Goal: Task Accomplishment & Management: Use online tool/utility

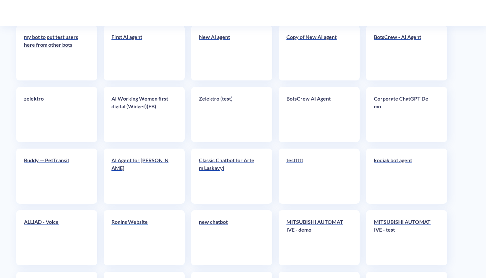
scroll to position [2634, 0]
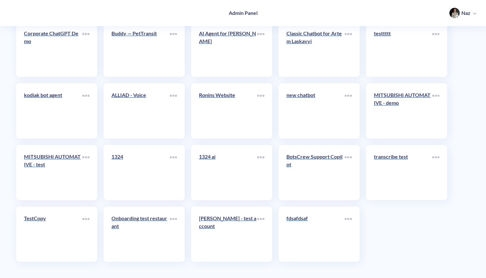
click at [300, 224] on div "fdsafdsaf" at bounding box center [315, 220] width 58 height 13
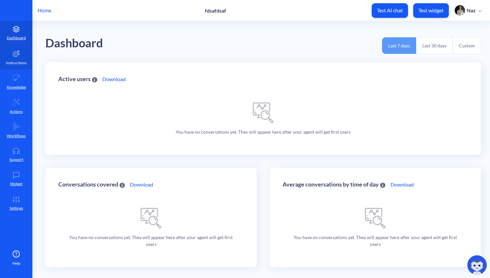
click at [19, 64] on p "Instructions" at bounding box center [16, 63] width 21 height 6
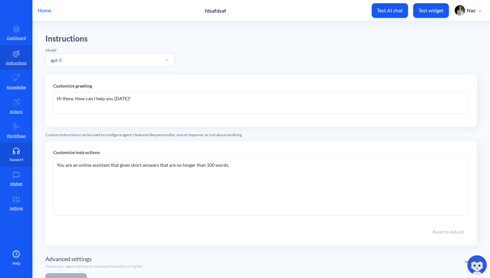
click at [15, 160] on p "Support" at bounding box center [16, 159] width 14 height 6
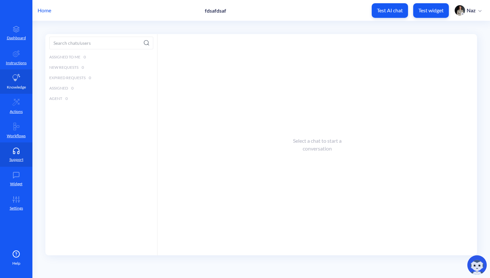
click at [18, 85] on p "Knowledge" at bounding box center [16, 87] width 19 height 6
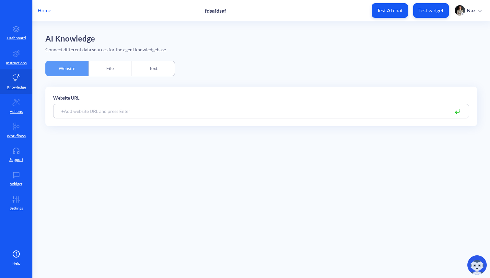
click at [115, 60] on div "AI Knowledge Connect different data sources for the agent knowledgebase Website…" at bounding box center [261, 82] width 432 height 97
click at [114, 66] on div "File" at bounding box center [109, 69] width 43 height 16
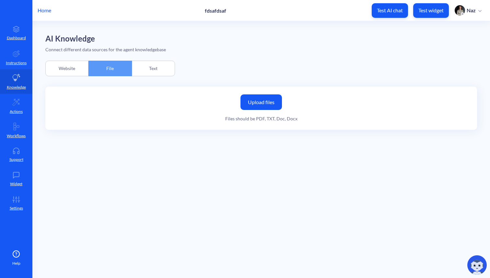
click at [261, 102] on label "Upload files" at bounding box center [260, 102] width 41 height 16
click at [0, 0] on input "Upload files" at bounding box center [0, 0] width 0 height 0
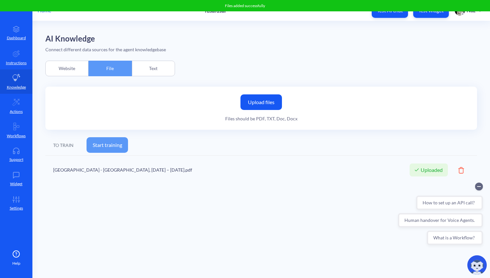
click at [265, 103] on label "Upload files" at bounding box center [260, 102] width 41 height 16
click at [0, 0] on input "Upload files" at bounding box center [0, 0] width 0 height 0
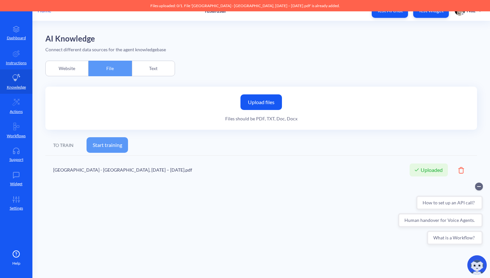
click at [459, 168] on icon at bounding box center [461, 170] width 6 height 6
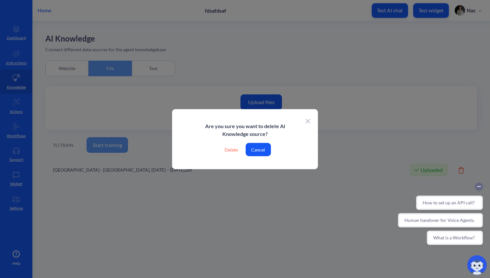
click at [234, 152] on div "Delete" at bounding box center [231, 149] width 24 height 13
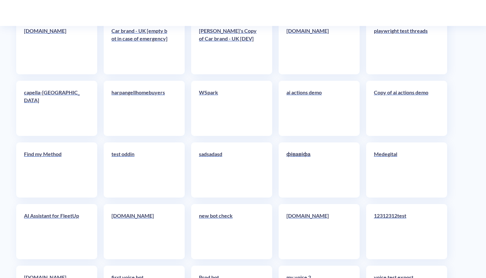
scroll to position [2634, 0]
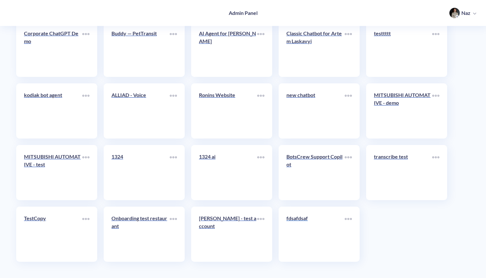
click at [328, 243] on link "fdsafdsaf" at bounding box center [315, 234] width 58 height 40
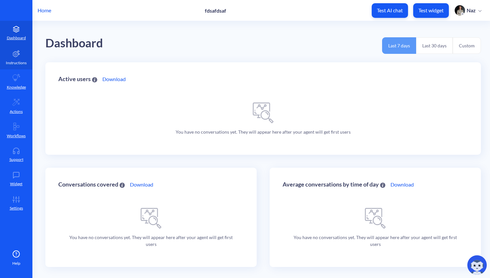
click at [7, 59] on link "Instructions" at bounding box center [16, 57] width 32 height 24
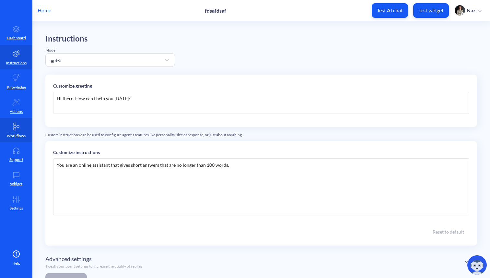
click at [12, 126] on link "Workflows" at bounding box center [16, 130] width 32 height 24
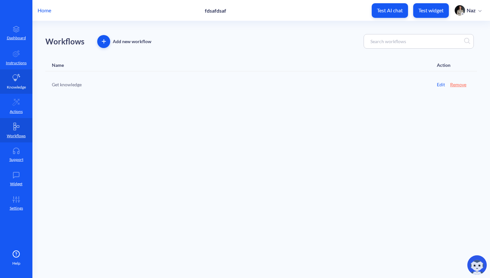
click at [17, 90] on link "Knowledge" at bounding box center [16, 81] width 32 height 24
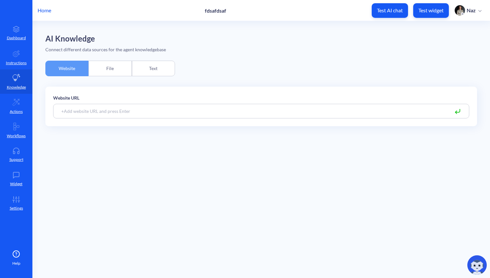
click at [124, 68] on div "File" at bounding box center [109, 69] width 43 height 16
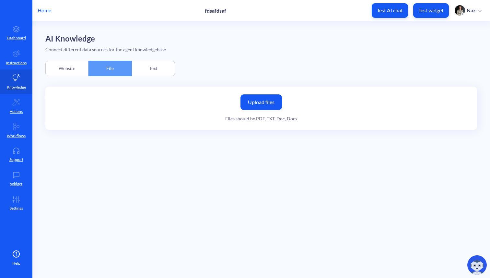
click at [262, 104] on label "Upload files" at bounding box center [260, 102] width 41 height 16
click at [0, 0] on input "Upload files" at bounding box center [0, 0] width 0 height 0
click at [268, 105] on label "Upload files" at bounding box center [260, 102] width 41 height 16
click at [0, 0] on input "Upload files" at bounding box center [0, 0] width 0 height 0
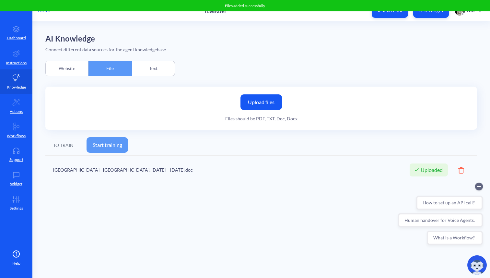
click at [111, 139] on button "Start training" at bounding box center [107, 145] width 41 height 16
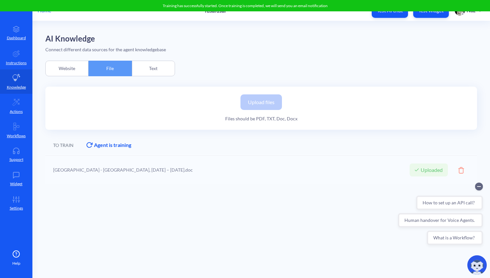
click at [145, 74] on div "Text" at bounding box center [153, 69] width 43 height 16
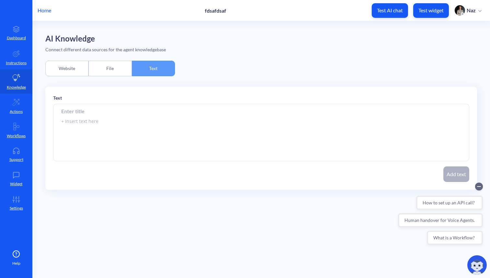
click at [111, 73] on div "File" at bounding box center [109, 69] width 43 height 16
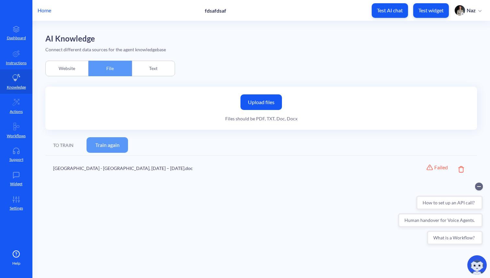
click at [84, 72] on div "Website" at bounding box center [66, 69] width 43 height 16
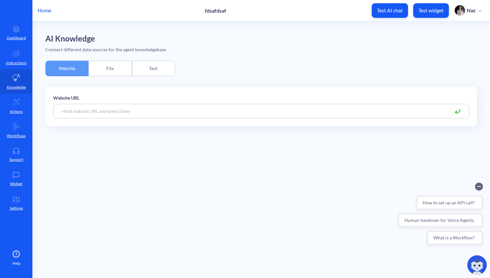
click at [109, 72] on div "File" at bounding box center [109, 69] width 43 height 16
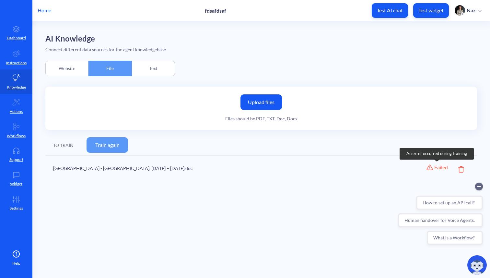
click at [430, 168] on icon at bounding box center [429, 167] width 6 height 6
click at [464, 170] on div "[GEOGRAPHIC_DATA] - [GEOGRAPHIC_DATA], [DATE] – [DATE].doc Failed An error occu…" at bounding box center [261, 168] width 432 height 25
click at [460, 170] on icon at bounding box center [461, 169] width 6 height 6
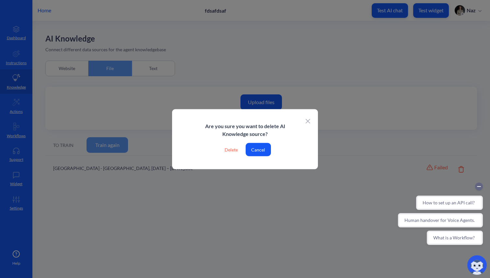
click at [234, 151] on div "Delete" at bounding box center [231, 149] width 24 height 13
